Goal: Check status

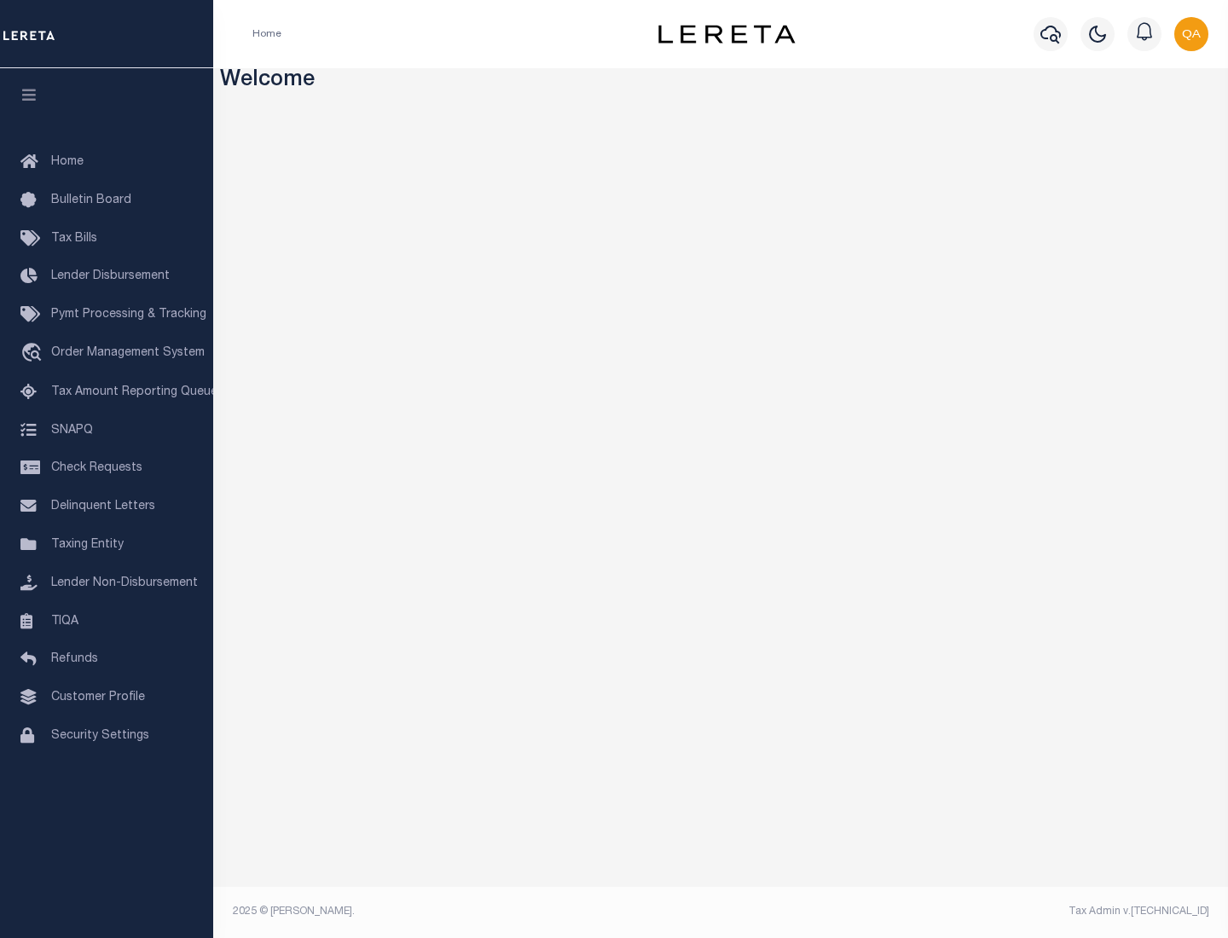
click at [107, 468] on span "Check Requests" at bounding box center [96, 468] width 91 height 12
select select "50"
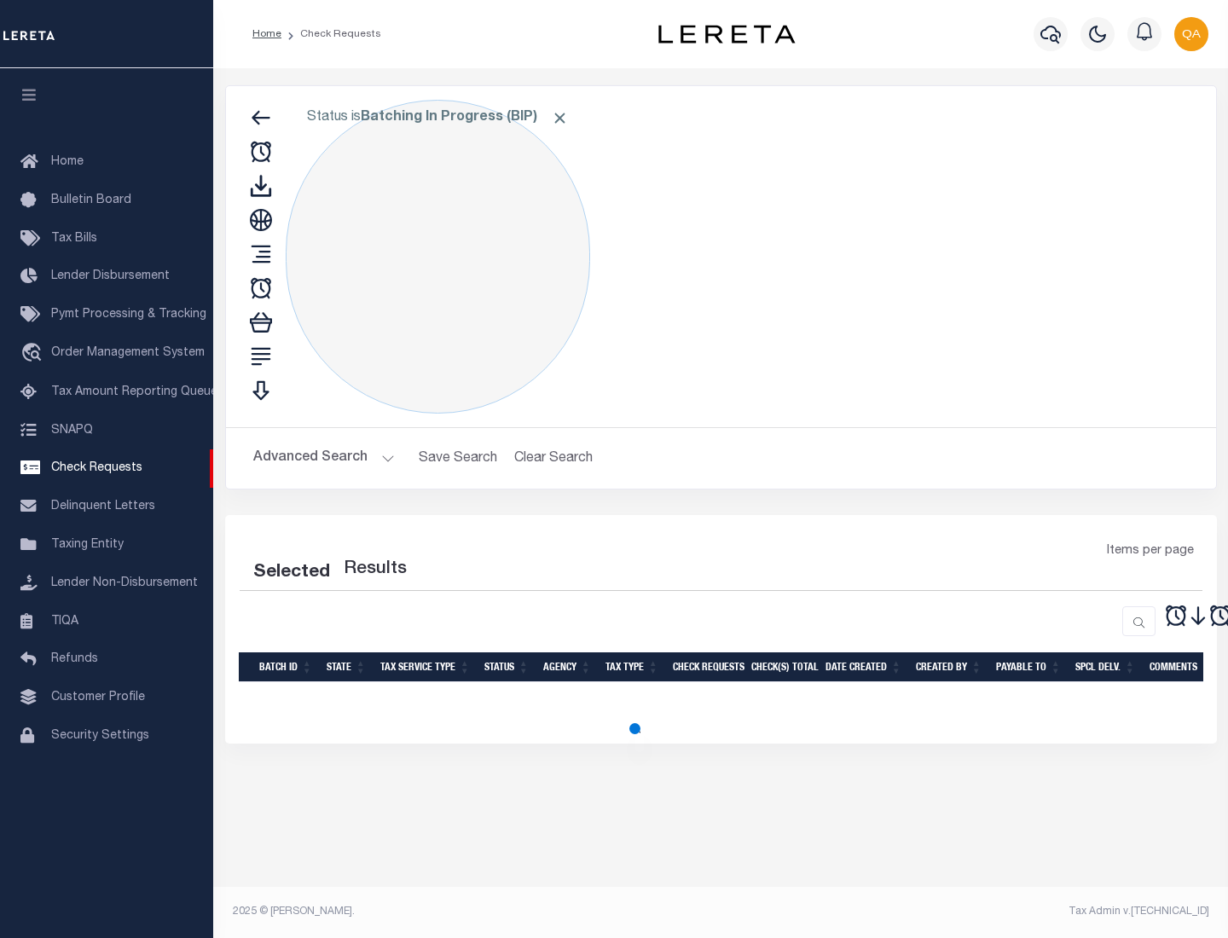
select select "50"
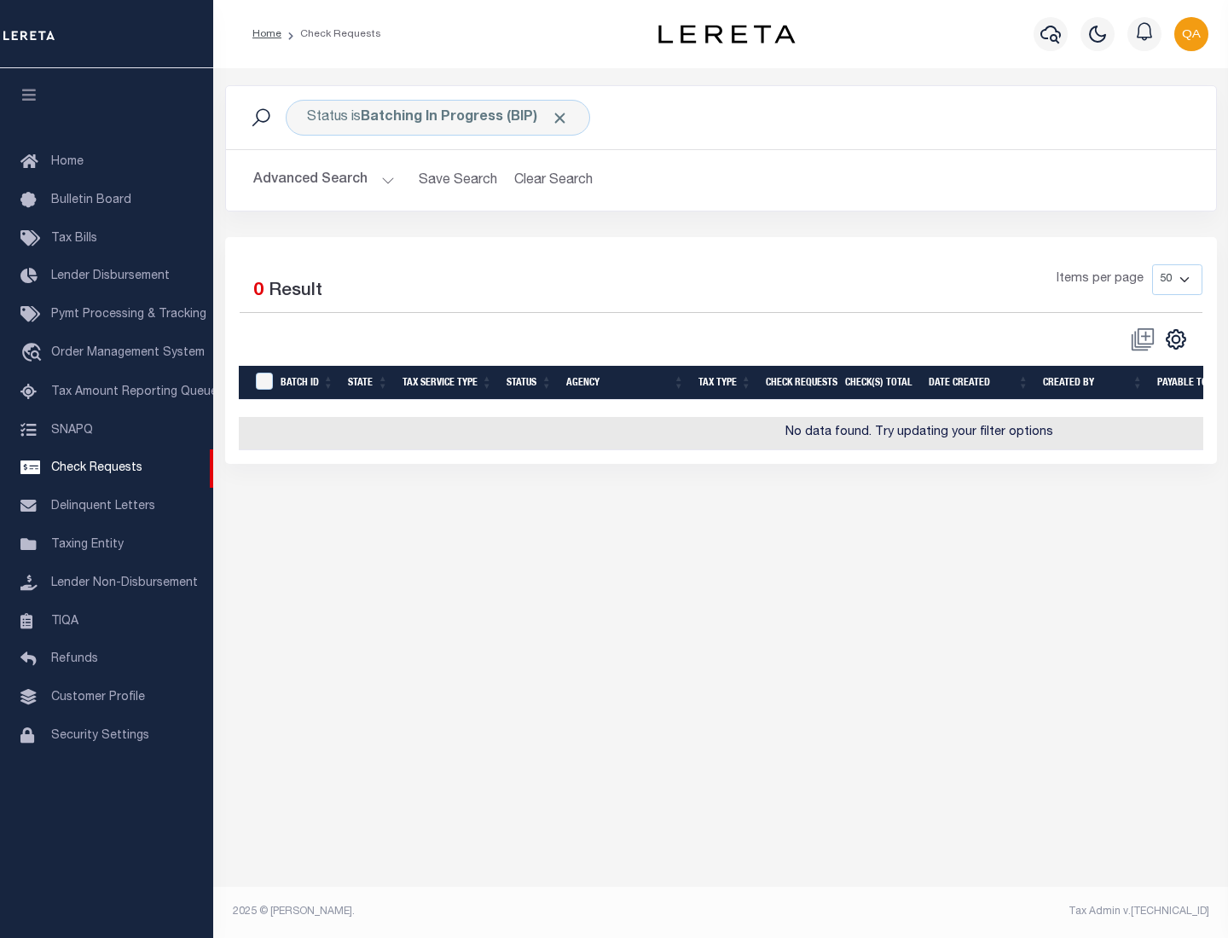
click at [560, 118] on span "Click to Remove" at bounding box center [560, 118] width 18 height 18
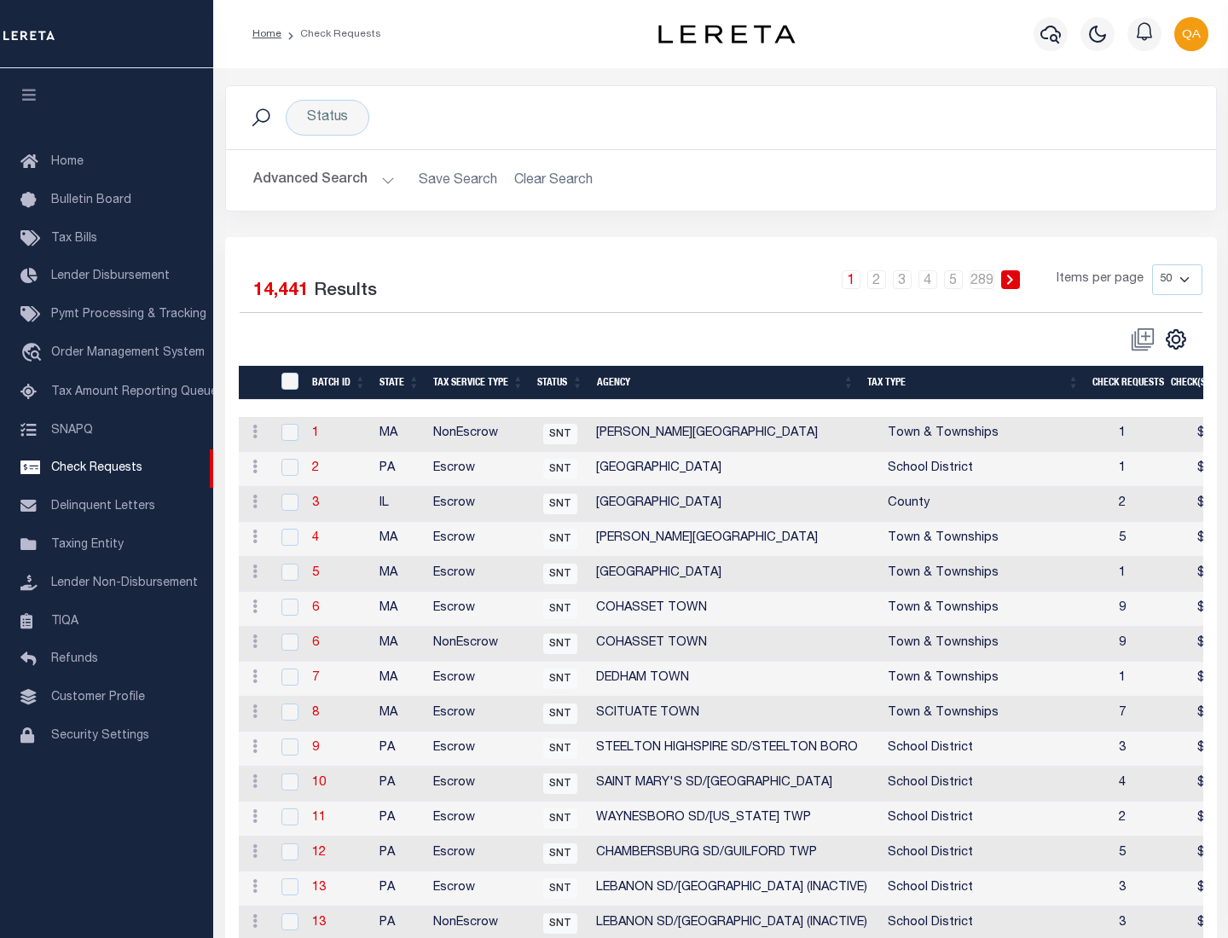
scroll to position [822, 0]
